Goal: Transaction & Acquisition: Purchase product/service

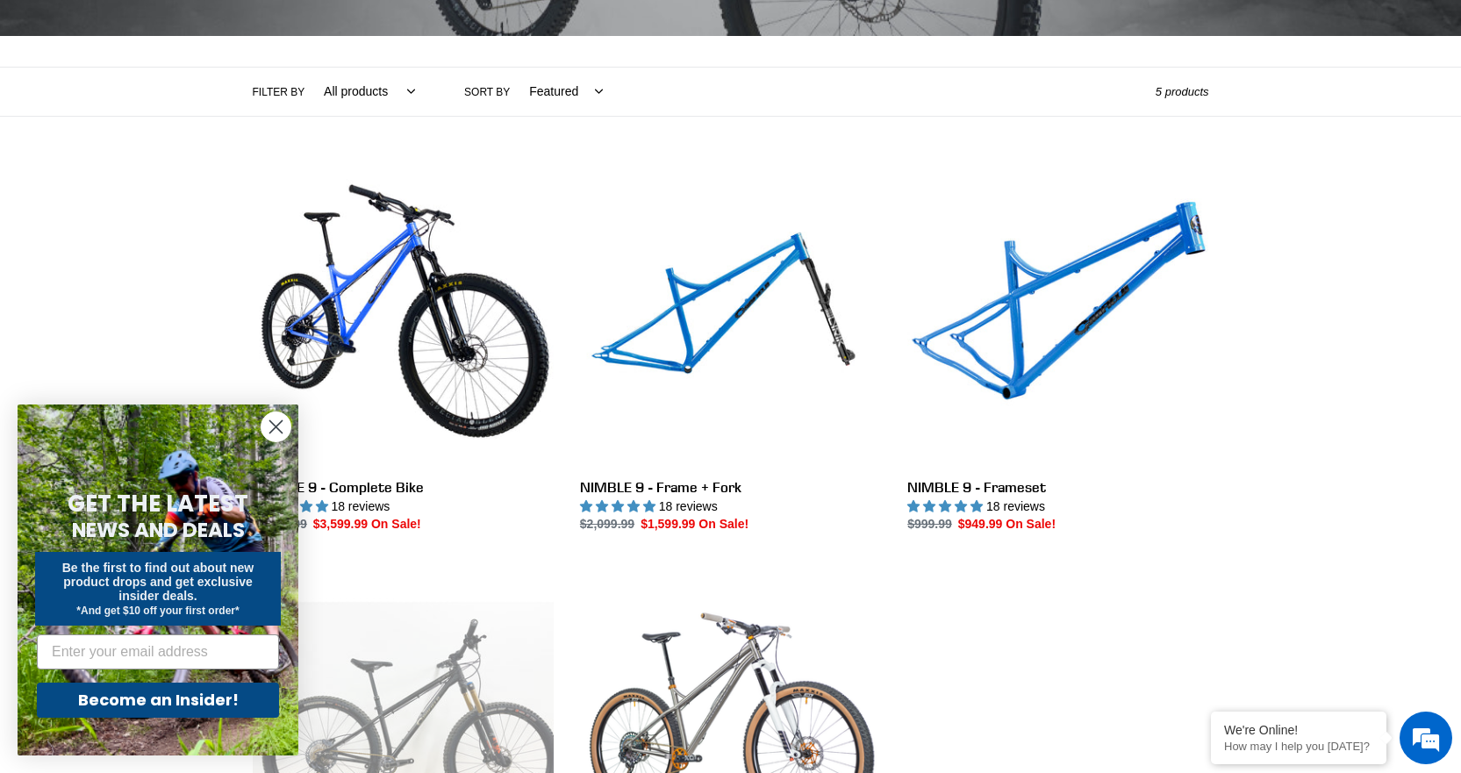
scroll to position [351, 0]
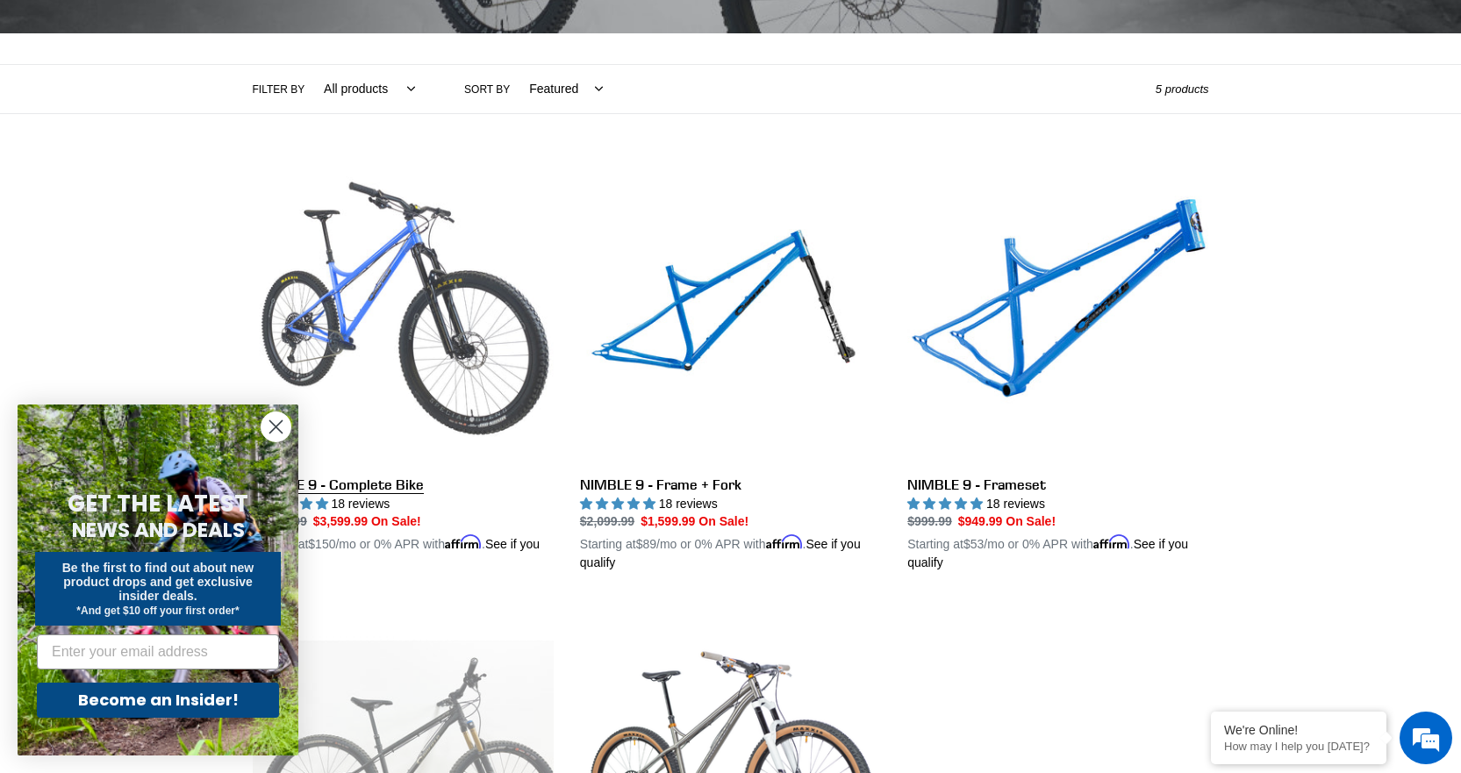
click at [449, 333] on link "NIMBLE 9 - Complete Bike" at bounding box center [403, 367] width 301 height 411
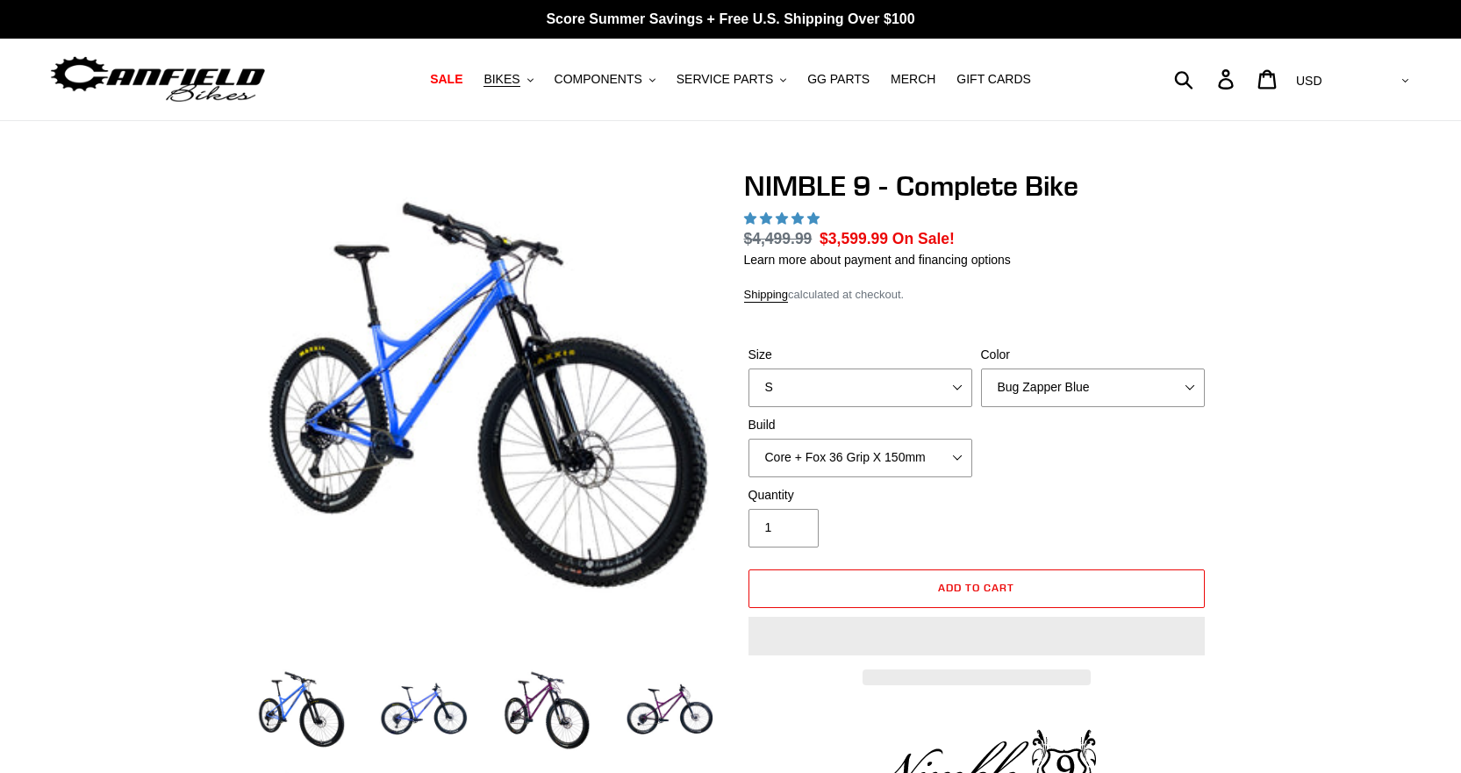
select select "highest-rating"
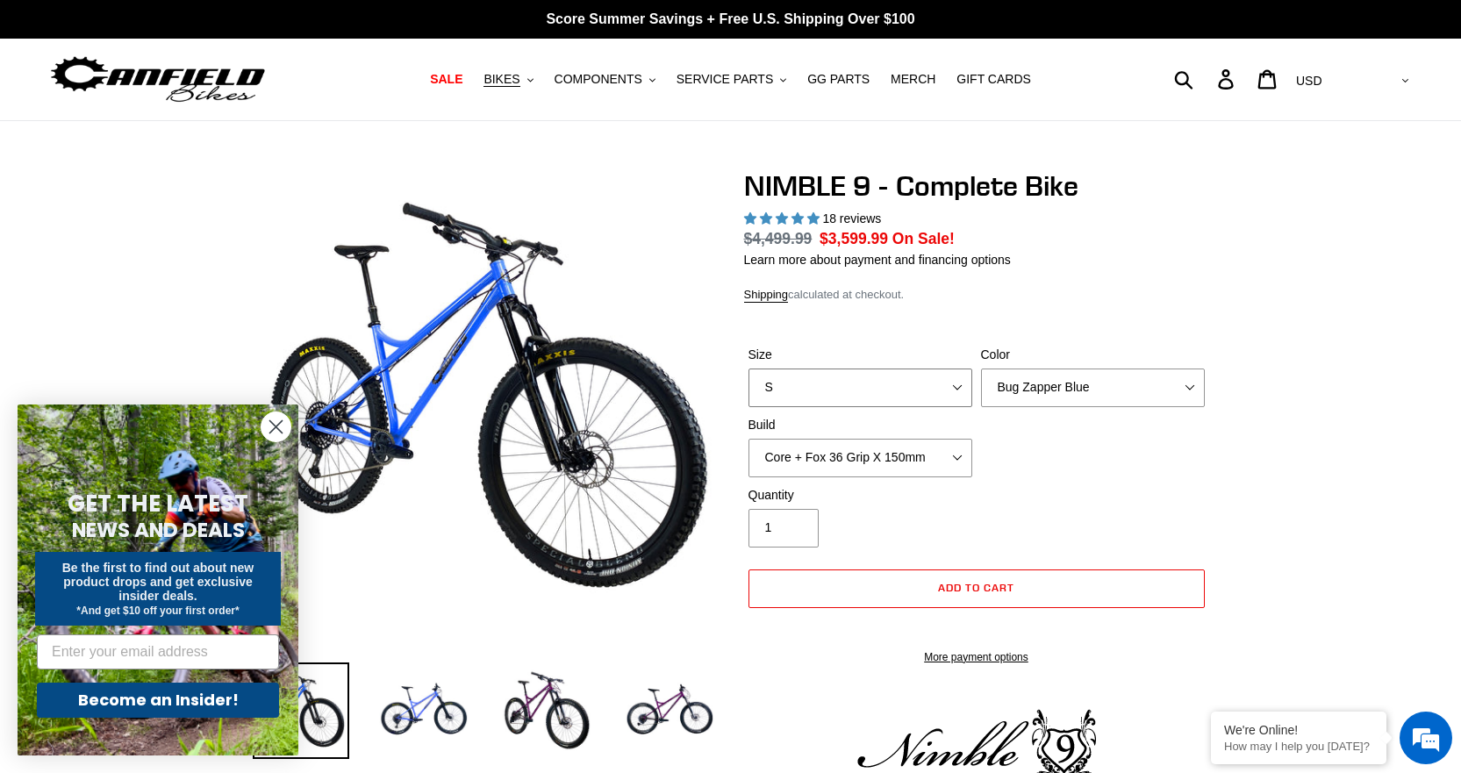
click at [789, 397] on select "S M L XL" at bounding box center [860, 387] width 224 height 39
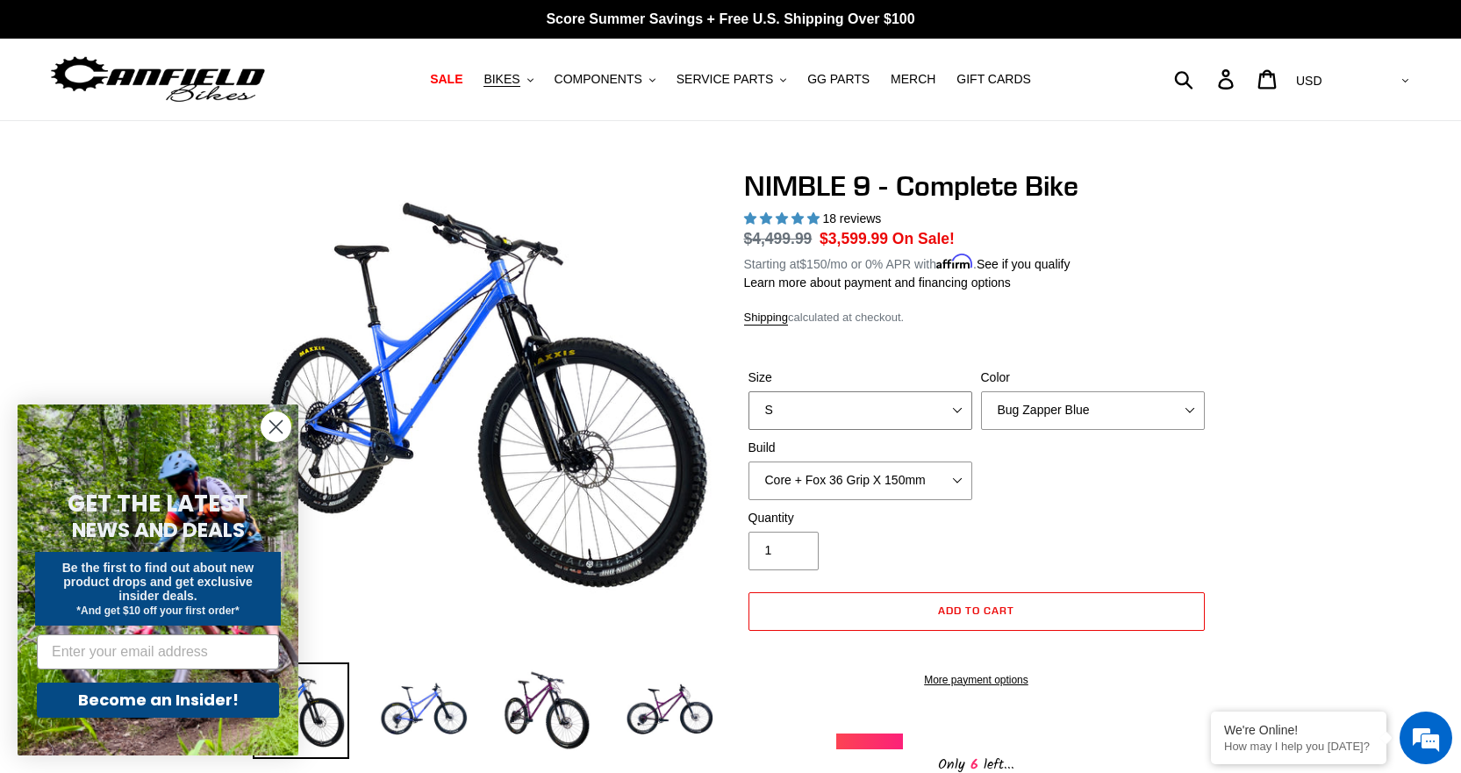
select select "M"
click at [748, 391] on select "S M L XL" at bounding box center [860, 410] width 224 height 39
